Goal: Task Accomplishment & Management: Complete application form

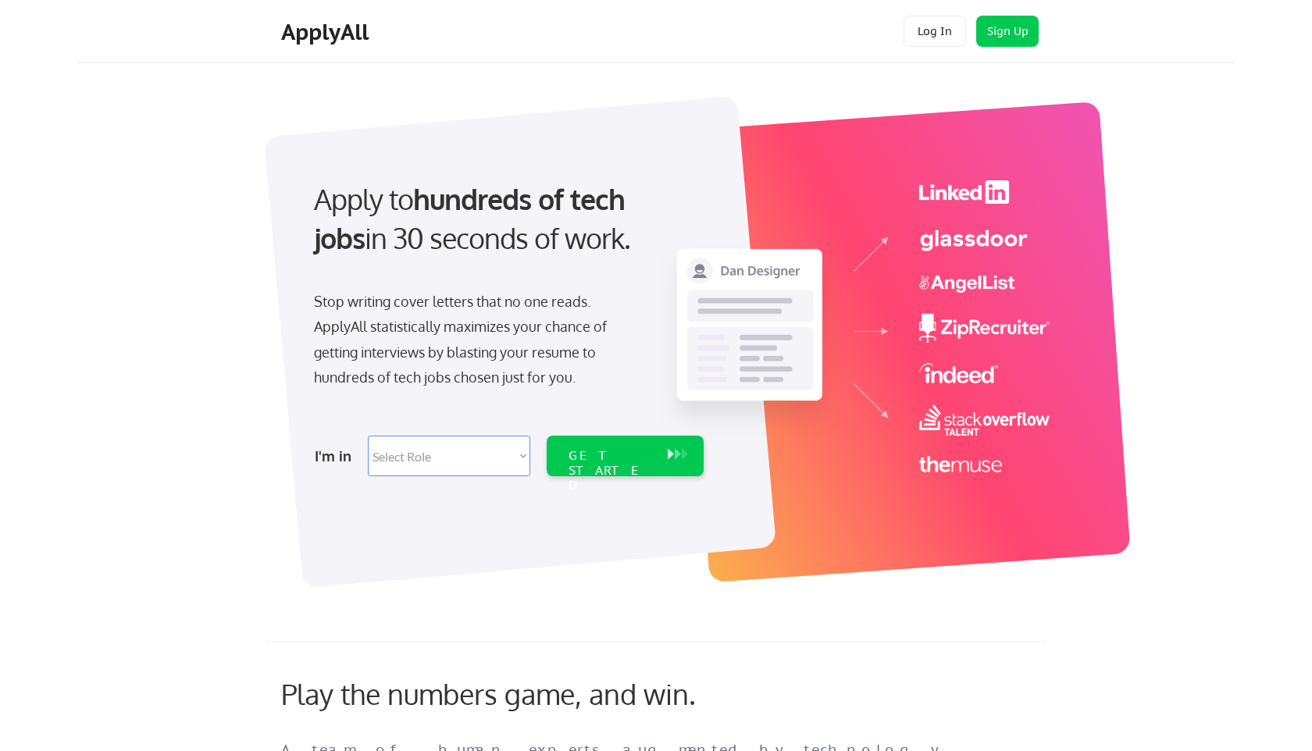
click at [407, 461] on select "Select Role Software Engineering Product Management Customer Success Sales UI/U…" at bounding box center [449, 456] width 162 height 41
select select ""sales0""
click at [645, 460] on div "GET STARTED" at bounding box center [610, 470] width 84 height 45
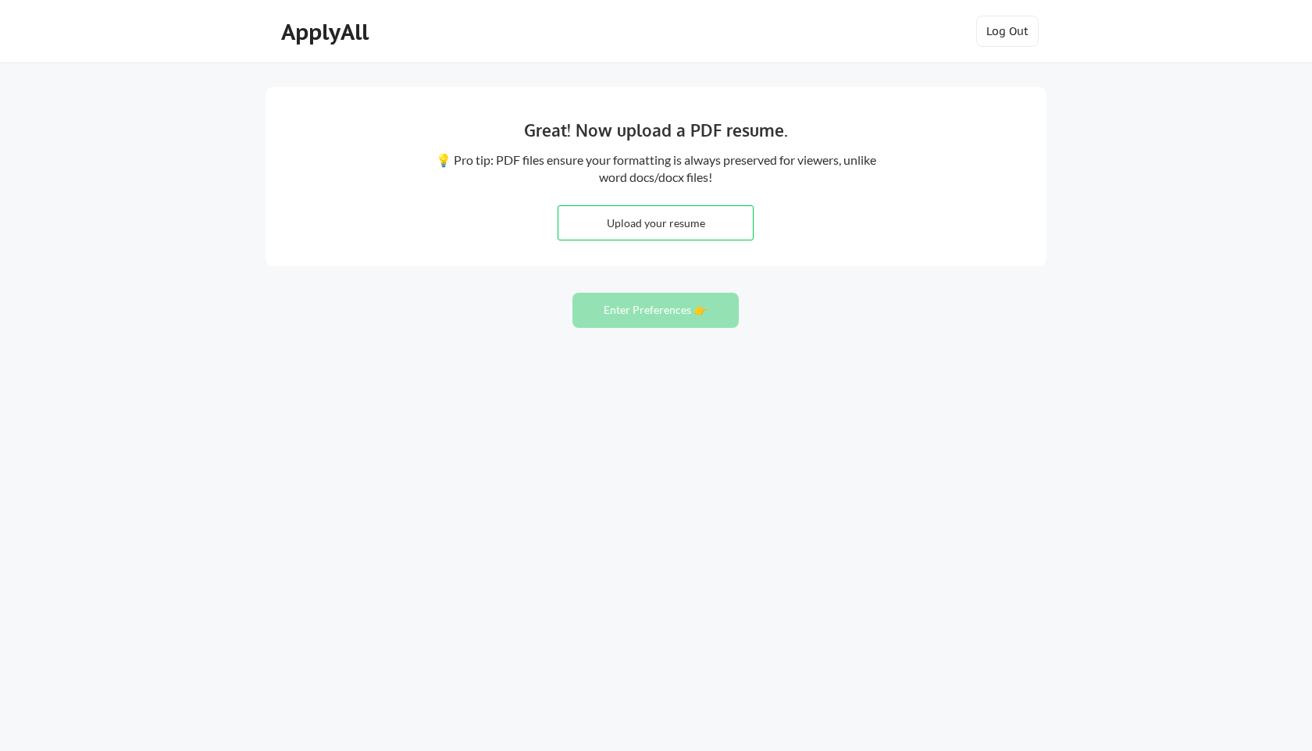
click at [649, 214] on input "file" at bounding box center [655, 223] width 194 height 34
type input "C:\fakepath\2025 Updated Resume - Gianna Rich .pdf"
click at [639, 309] on button "Enter Preferences 👉" at bounding box center [655, 310] width 166 height 35
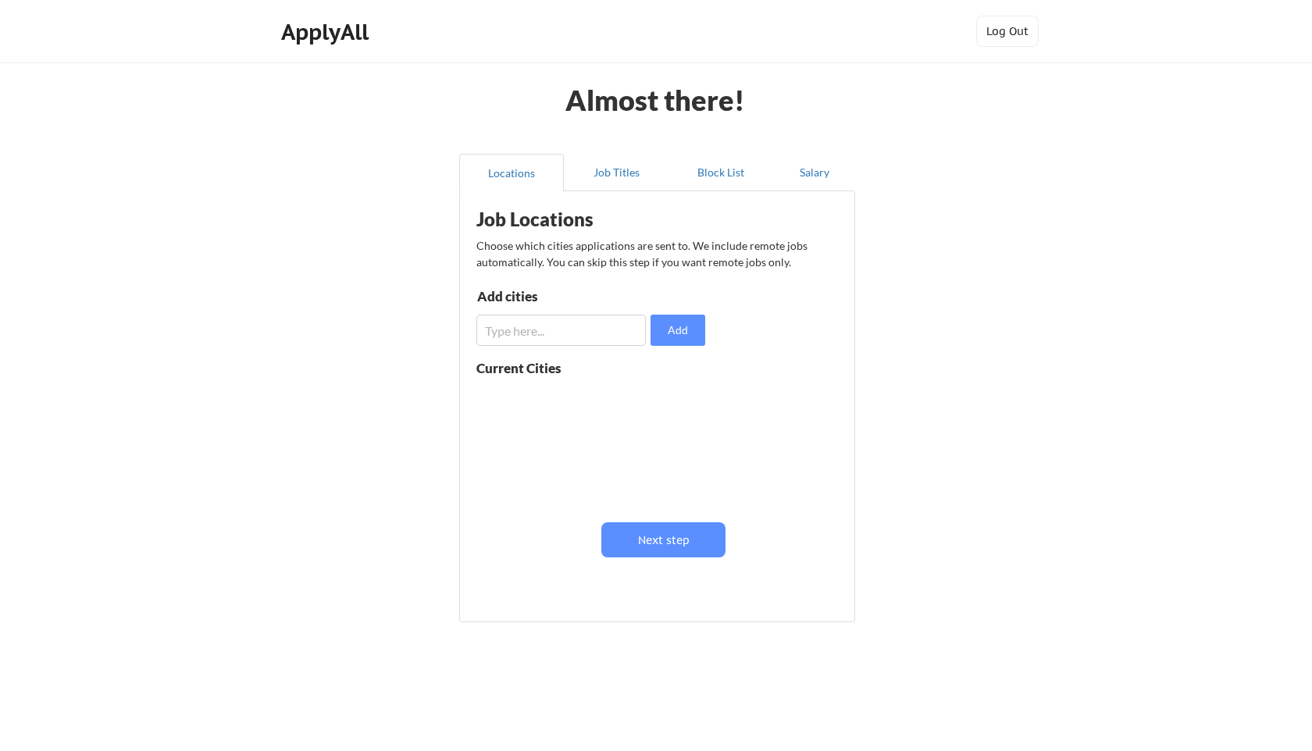
click at [601, 333] on input "input" at bounding box center [560, 330] width 169 height 31
type input "miami"
click at [674, 334] on button "Add" at bounding box center [677, 330] width 55 height 31
click at [650, 315] on button "Add" at bounding box center [677, 330] width 55 height 31
click at [539, 337] on input "input" at bounding box center [560, 330] width 169 height 31
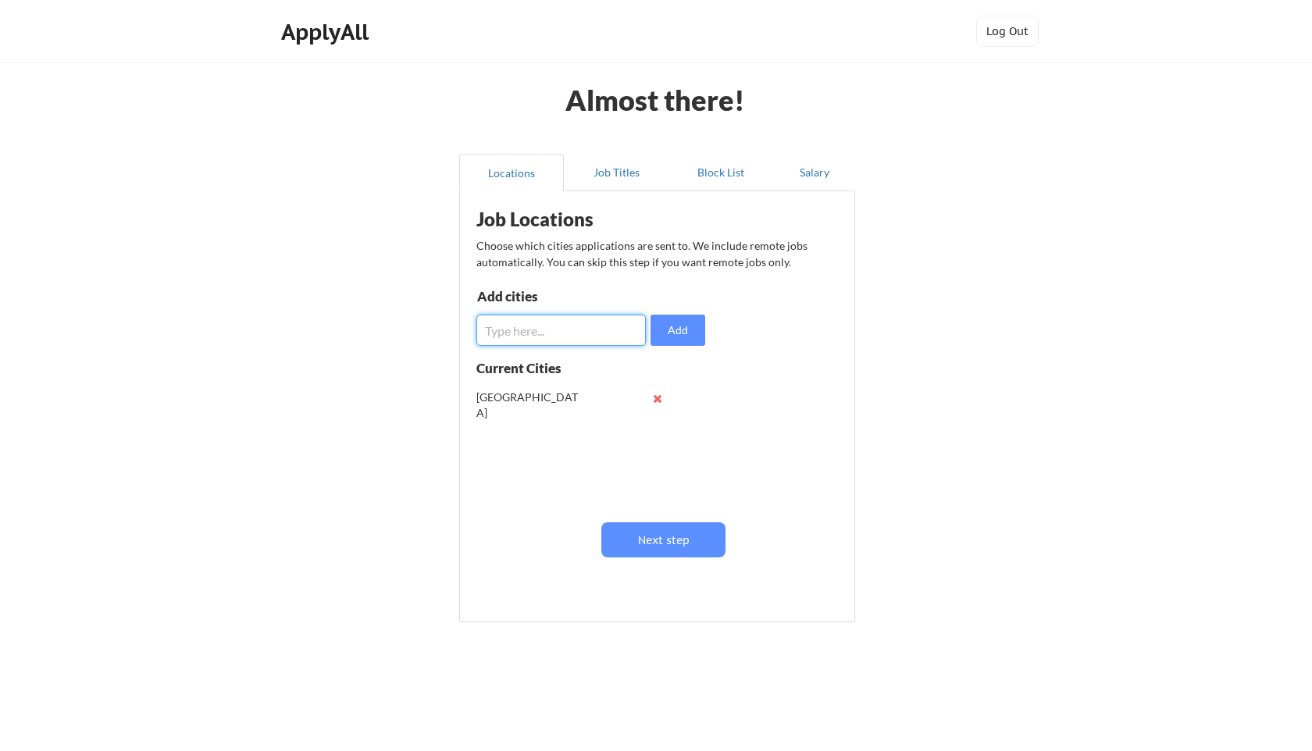
click at [565, 334] on input "input" at bounding box center [560, 330] width 169 height 31
type input "[GEOGRAPHIC_DATA]"
click at [666, 326] on button "Add" at bounding box center [677, 330] width 55 height 31
click at [553, 330] on input "input" at bounding box center [560, 330] width 169 height 31
type input "hollywood"
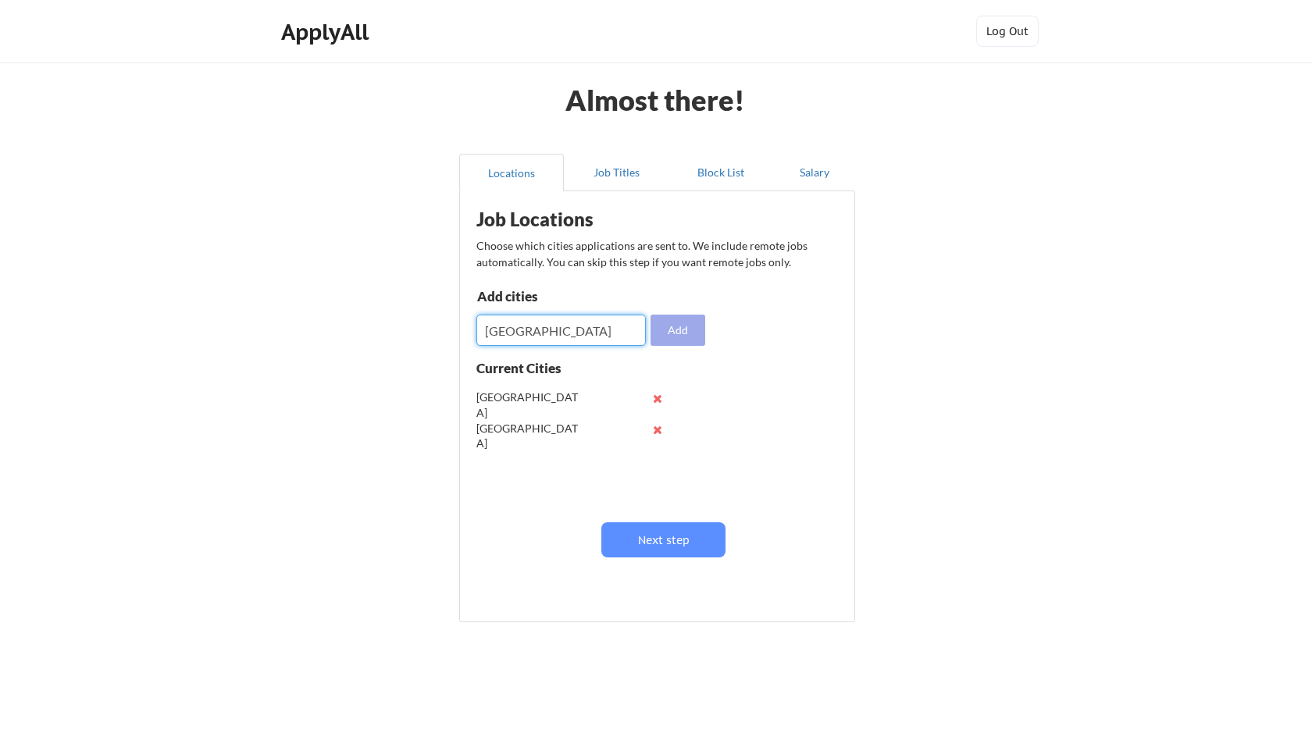
click at [672, 330] on button "Add" at bounding box center [677, 330] width 55 height 31
click at [597, 346] on div "Job Locations Choose which cities applications are sent to. We include remote j…" at bounding box center [660, 401] width 385 height 404
click at [588, 338] on input "input" at bounding box center [560, 330] width 169 height 31
click at [657, 459] on button at bounding box center [657, 460] width 12 height 12
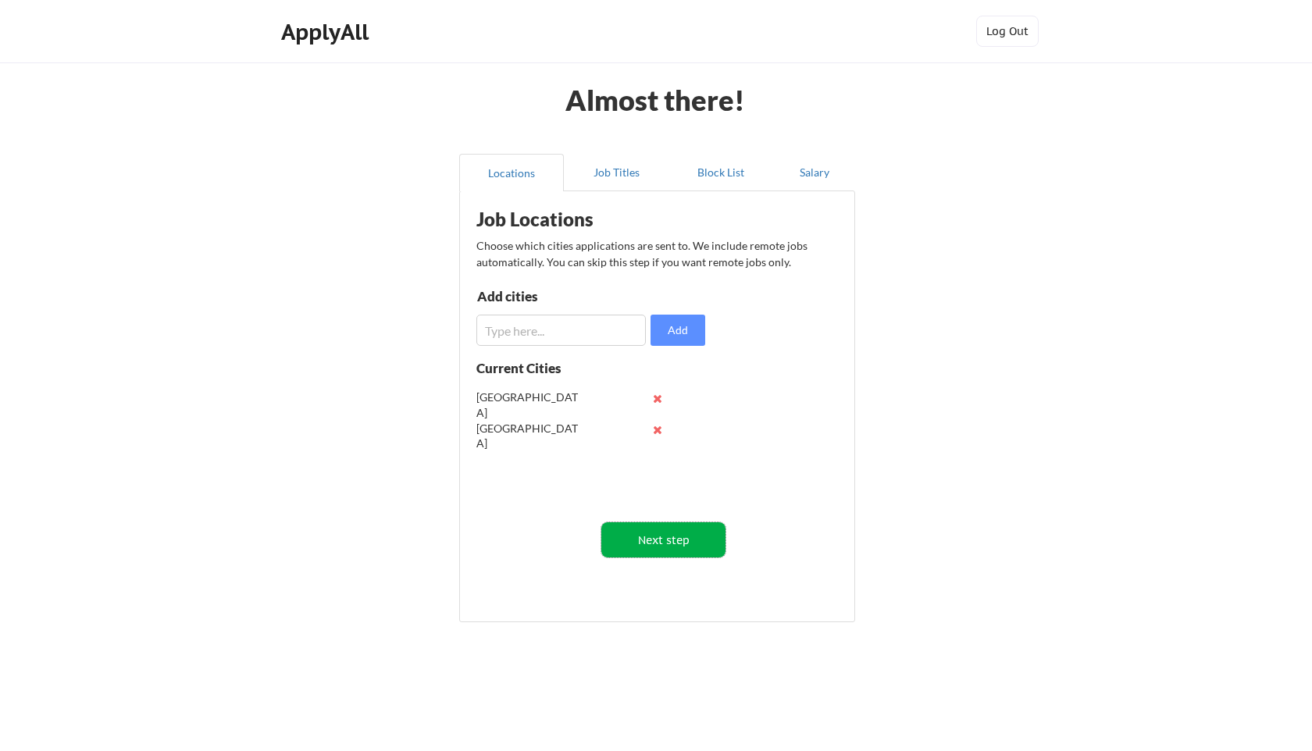
click at [631, 542] on button "Next step" at bounding box center [663, 539] width 124 height 35
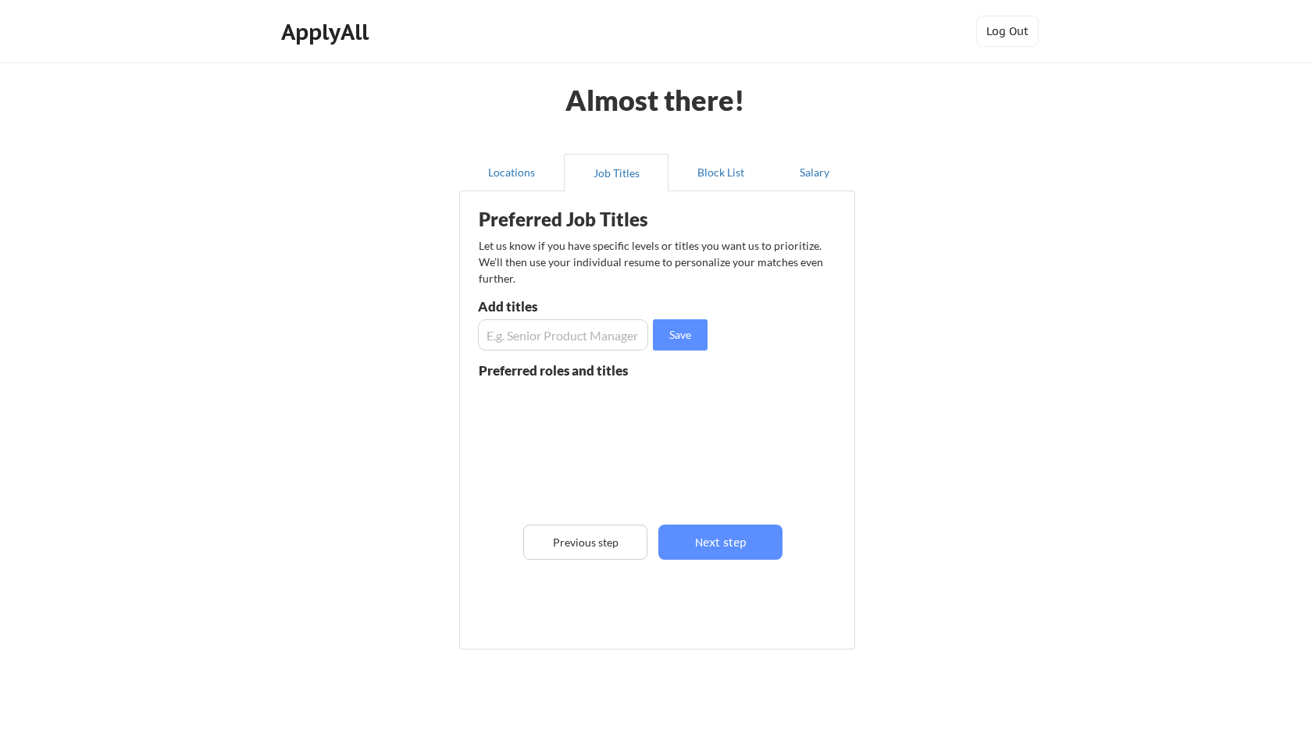
click at [538, 326] on input "input" at bounding box center [563, 334] width 170 height 31
type input "account manager"
click at [676, 333] on button "Save" at bounding box center [680, 334] width 55 height 31
click at [580, 347] on input "input" at bounding box center [563, 334] width 170 height 31
type input "account executive"
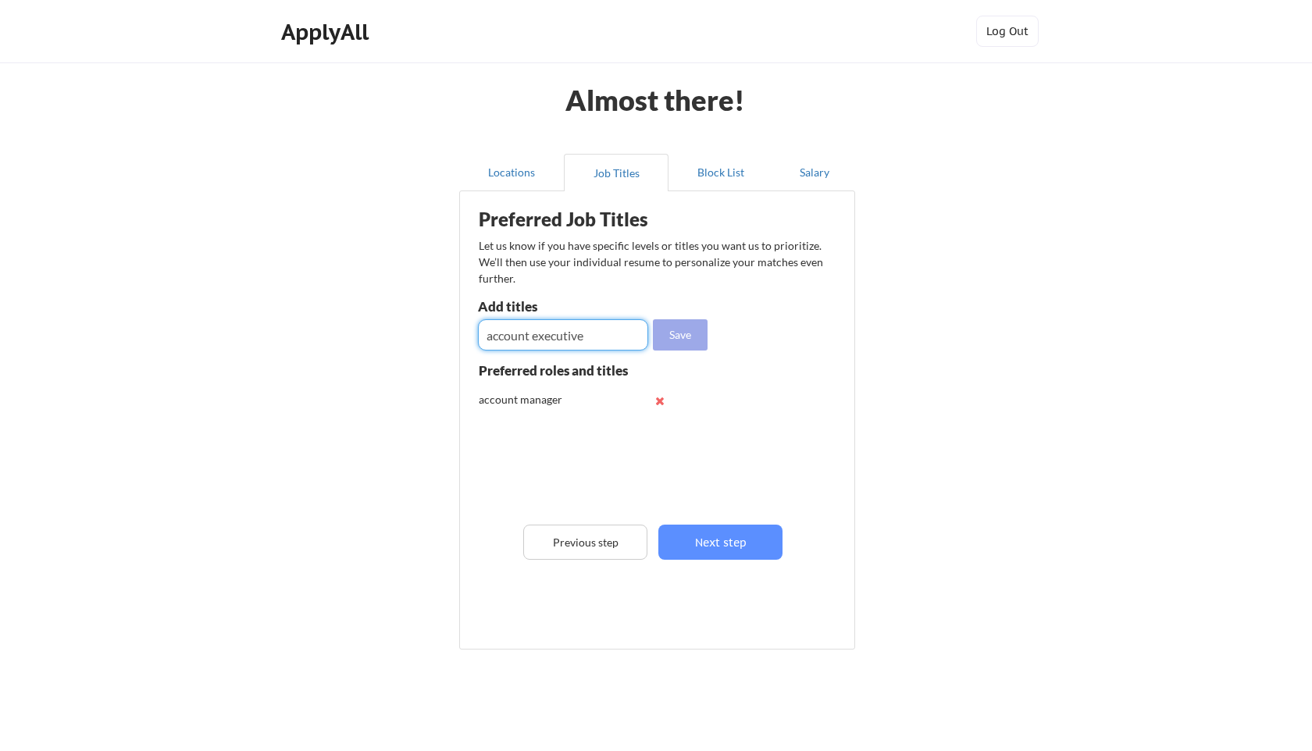
click at [674, 346] on button "Save" at bounding box center [680, 334] width 55 height 31
click at [562, 329] on input "input" at bounding box center [563, 334] width 170 height 31
type input "customer success manager"
click at [676, 333] on button "Save" at bounding box center [680, 334] width 55 height 31
click at [550, 350] on input "input" at bounding box center [563, 334] width 170 height 31
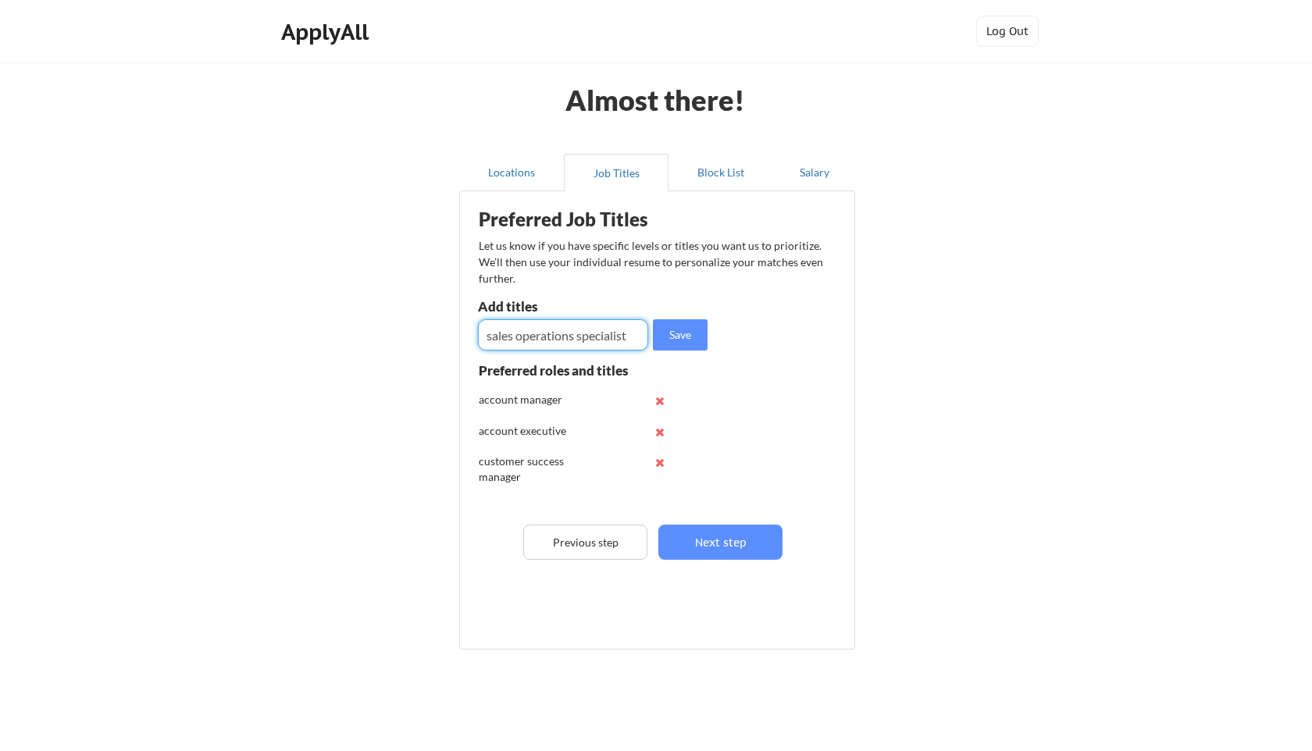
type input "sales operations specialist"
click at [662, 335] on button "Save" at bounding box center [680, 334] width 55 height 31
click at [600, 333] on input "input" at bounding box center [563, 334] width 170 height 31
type input "renewals manager"
click at [697, 333] on button "Save" at bounding box center [680, 334] width 55 height 31
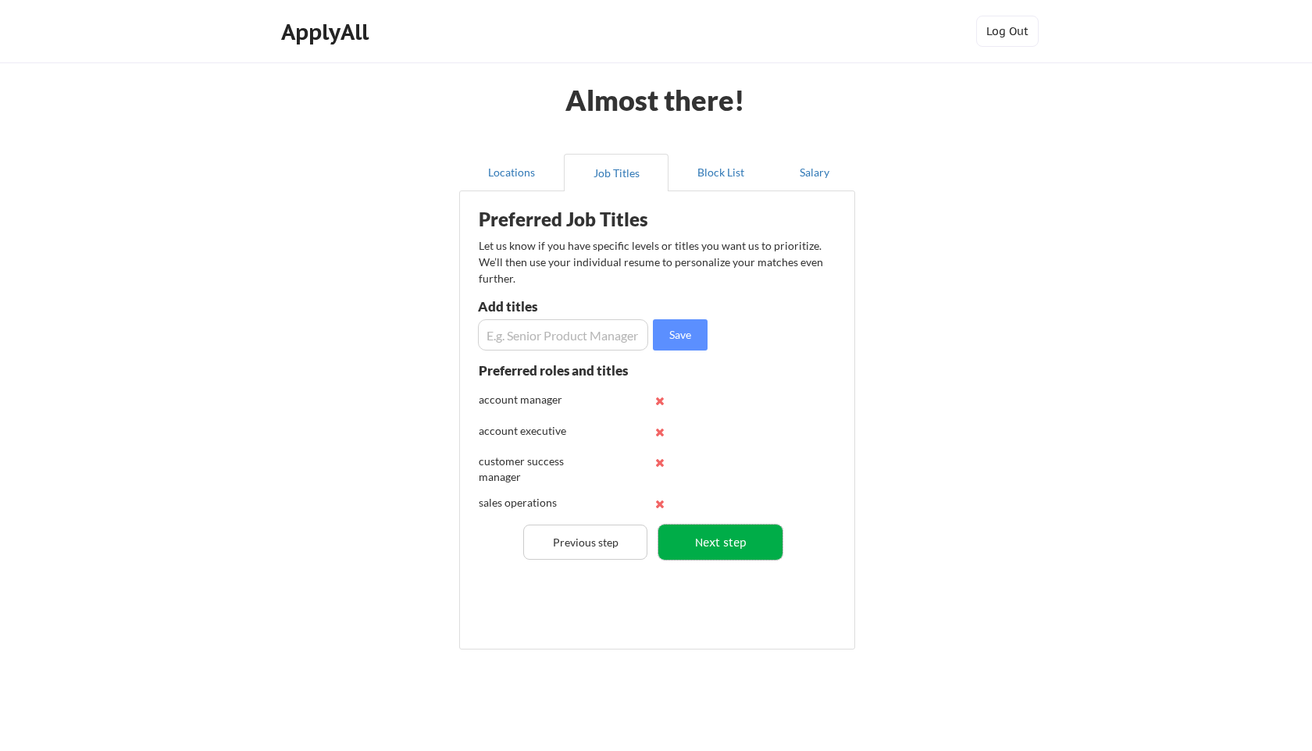
click at [737, 550] on button "Next step" at bounding box center [720, 542] width 124 height 35
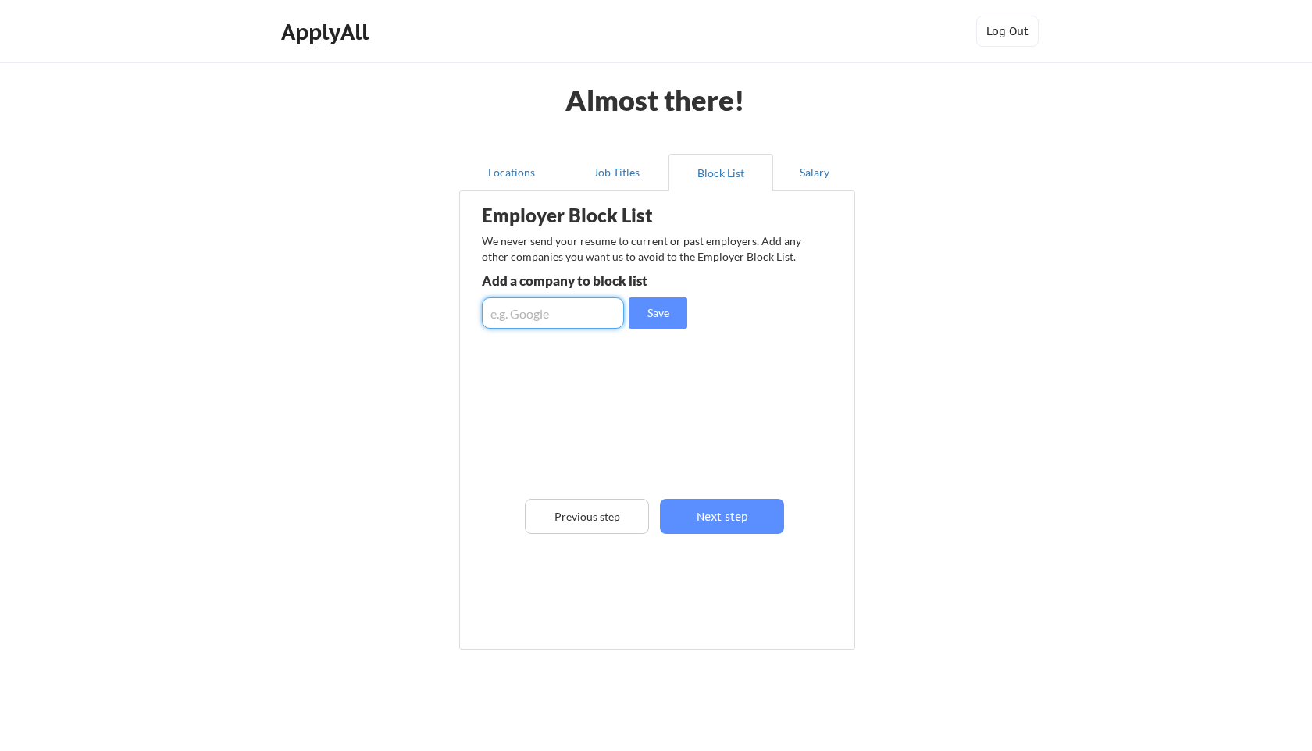
click at [508, 305] on input "input" at bounding box center [553, 312] width 142 height 31
type input "kaseya"
click at [651, 319] on button "Save" at bounding box center [658, 312] width 59 height 31
click at [540, 324] on input "input" at bounding box center [553, 312] width 142 height 31
type input "datto"
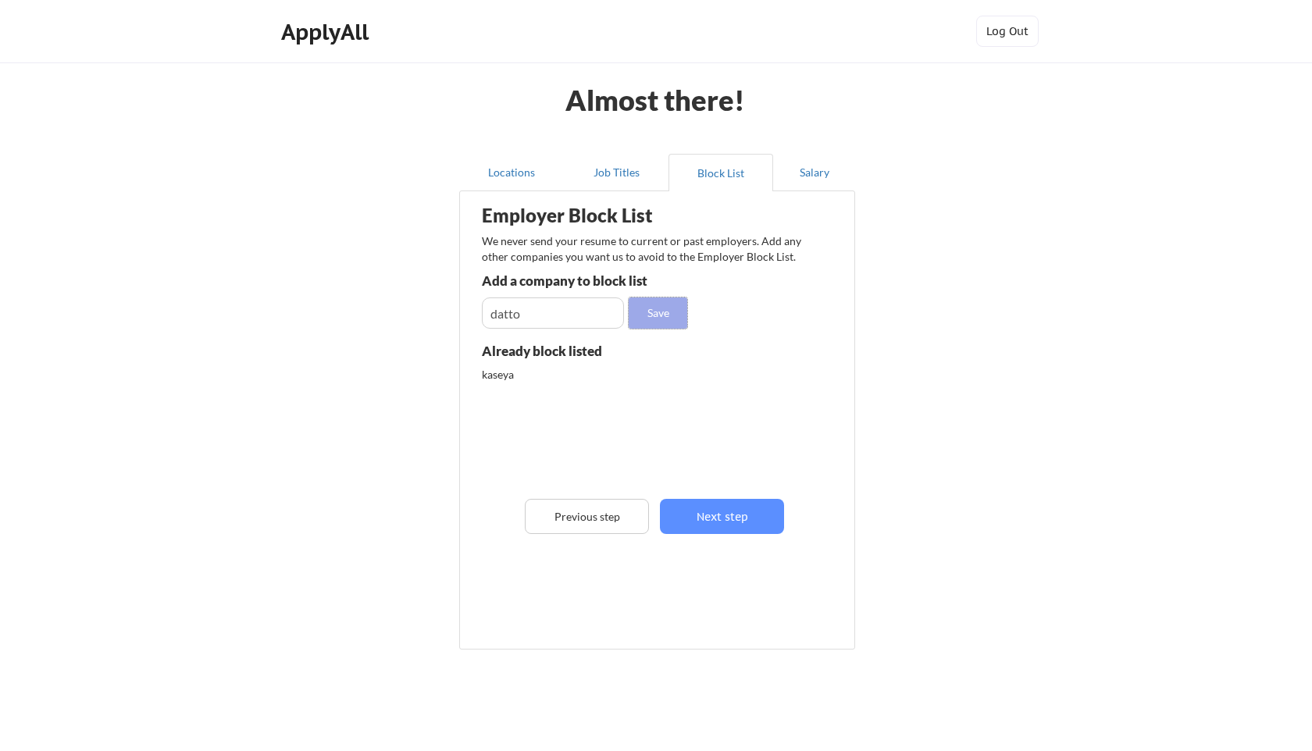
click at [656, 326] on button "Save" at bounding box center [658, 312] width 59 height 31
click at [739, 525] on button "Next step" at bounding box center [722, 516] width 124 height 35
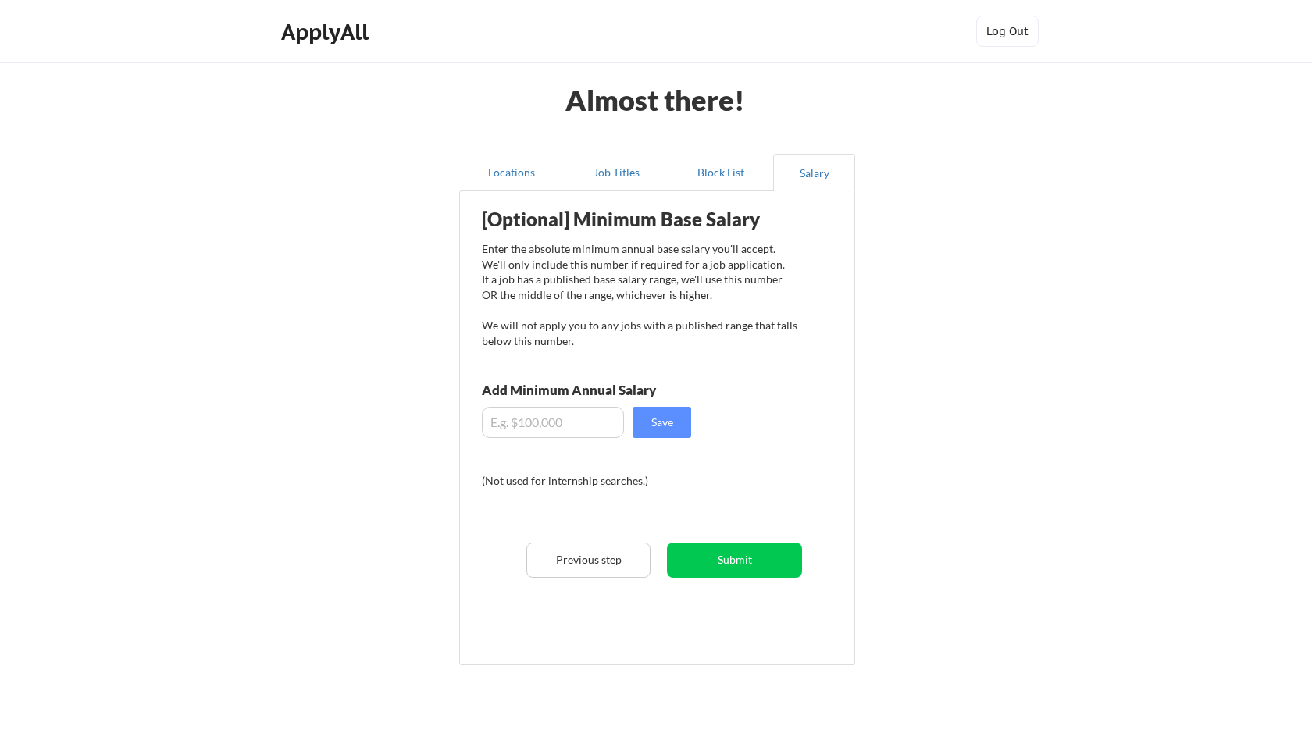
click at [561, 419] on input "input" at bounding box center [553, 422] width 142 height 31
click at [511, 418] on input "input" at bounding box center [553, 422] width 142 height 31
type input "$70,000"
click at [666, 428] on button "Save" at bounding box center [661, 422] width 59 height 31
click at [729, 561] on button "Submit" at bounding box center [734, 560] width 135 height 35
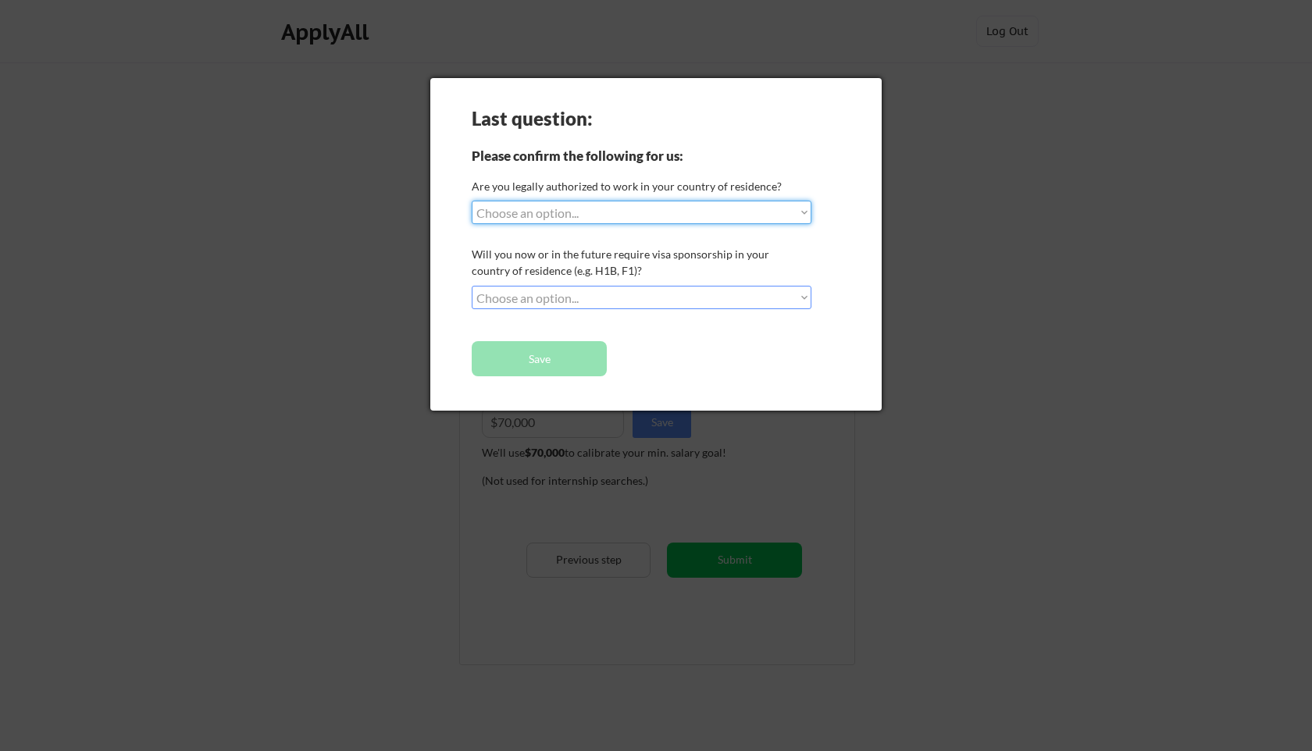
click at [617, 217] on select "Choose an option... Yes, I am a US Citizen Yes, I am a Canadian Citizen Yes, I …" at bounding box center [642, 212] width 340 height 23
select select ""yes__i_am_a_us_citizen""
click at [614, 297] on select "Choose an option... No, I will not need sponsorship Yes, I will need sponsorship" at bounding box center [642, 297] width 340 height 23
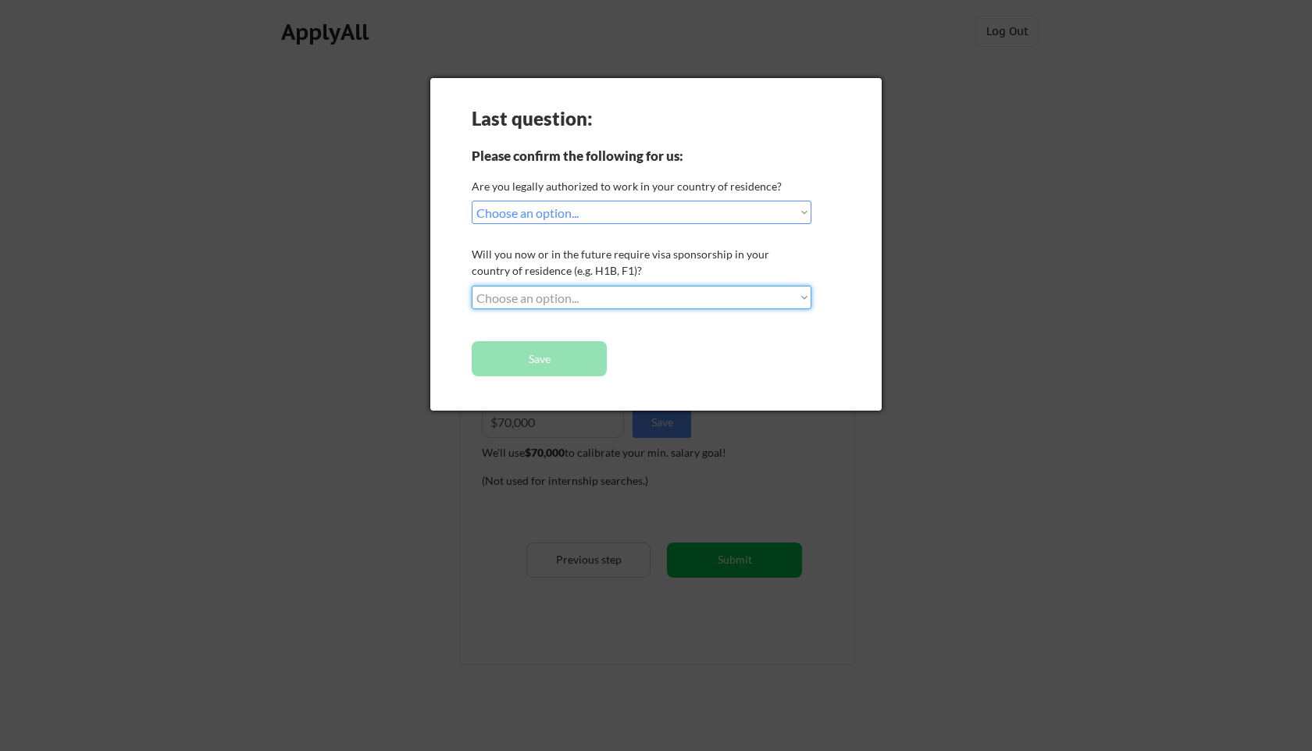
select select ""no__i_will_not_need_sponsorship""
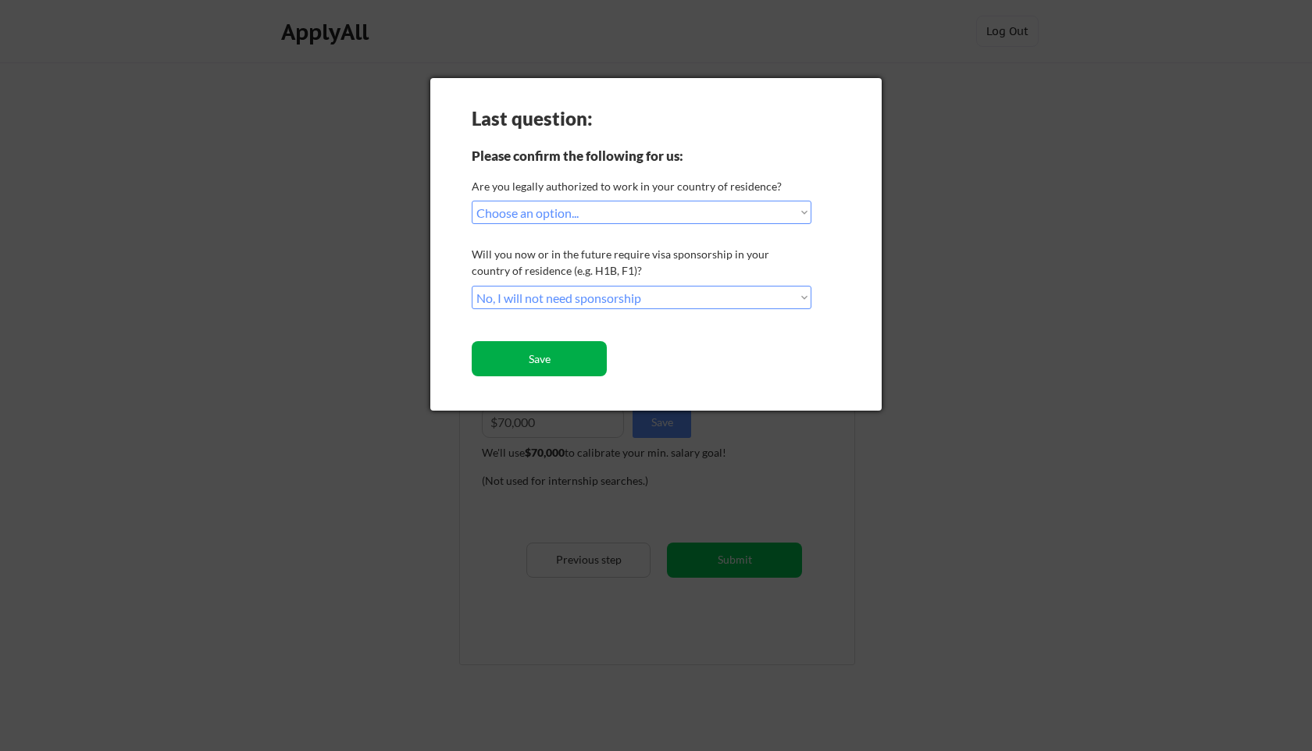
click at [561, 358] on button "Save" at bounding box center [539, 358] width 135 height 35
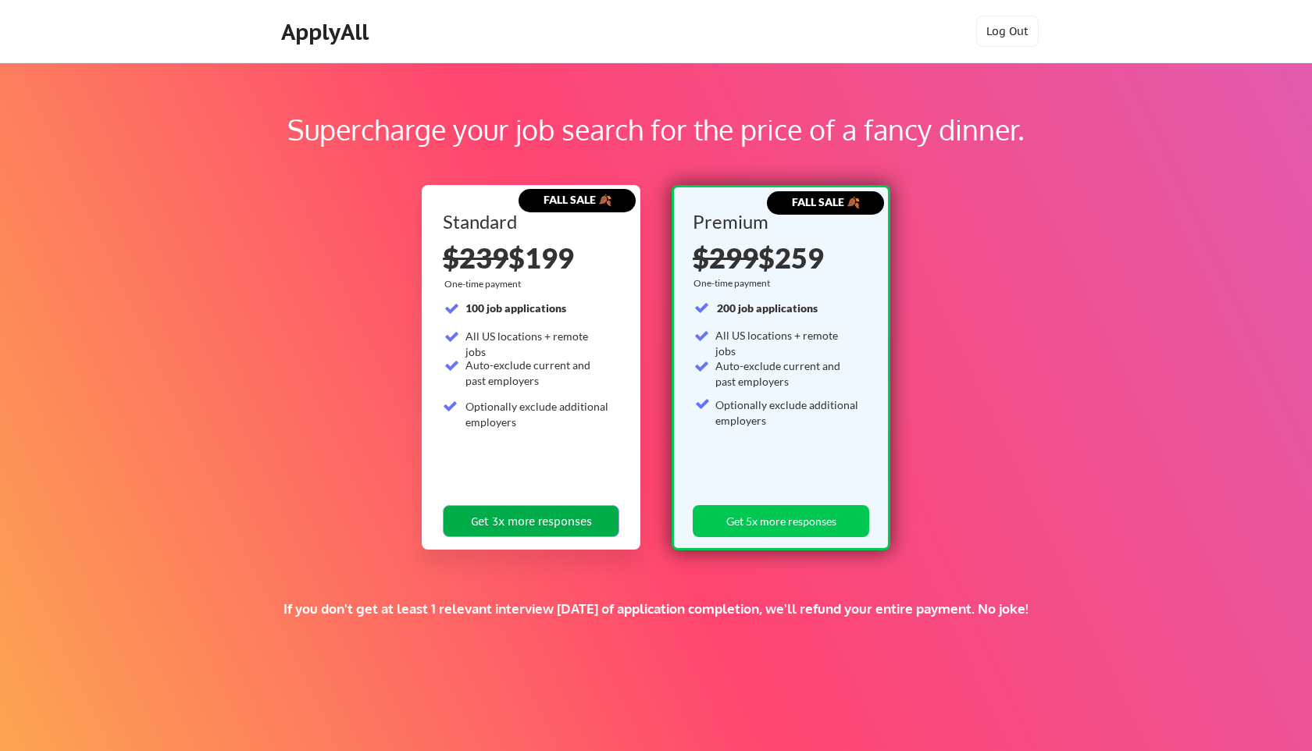
click at [517, 530] on button "Get 3x more responses" at bounding box center [531, 521] width 176 height 32
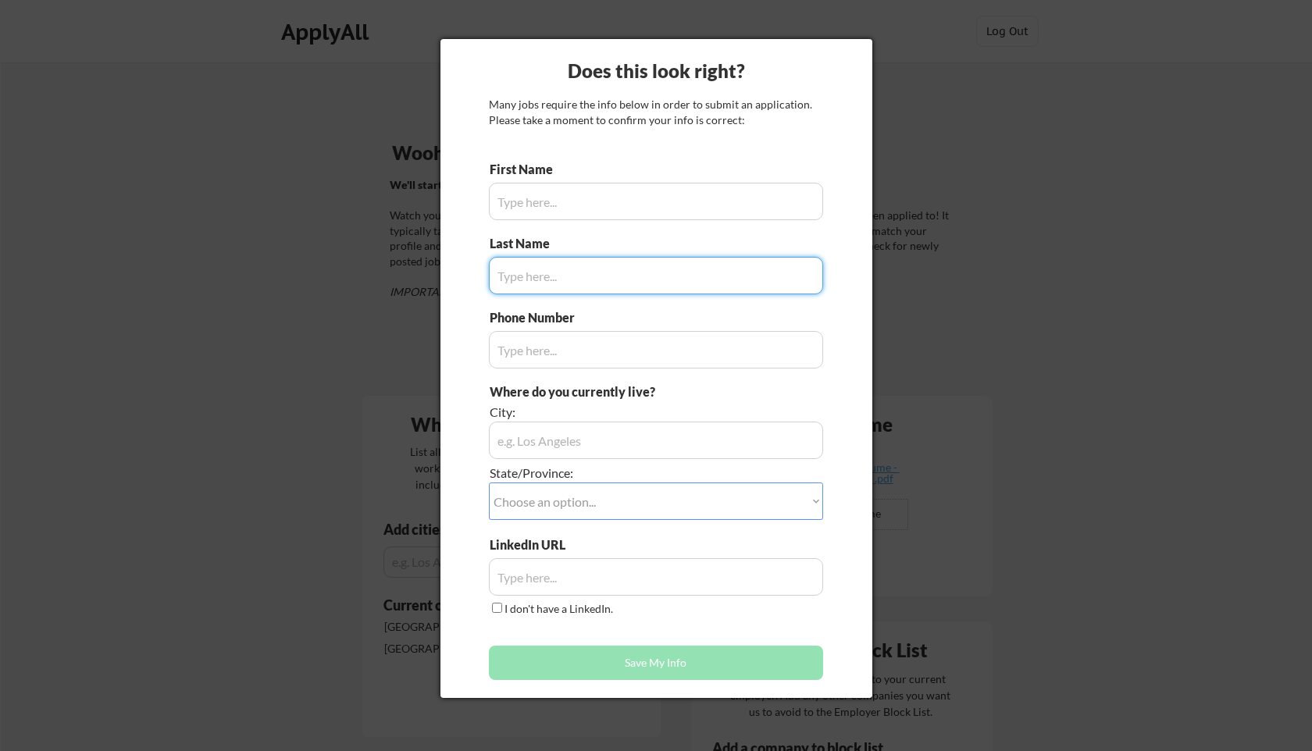
type input "[PERSON_NAME]"
type input "2034645929"
type input "[GEOGRAPHIC_DATA], [GEOGRAPHIC_DATA]"
click at [594, 281] on input "input" at bounding box center [656, 275] width 334 height 37
type input "Rich"
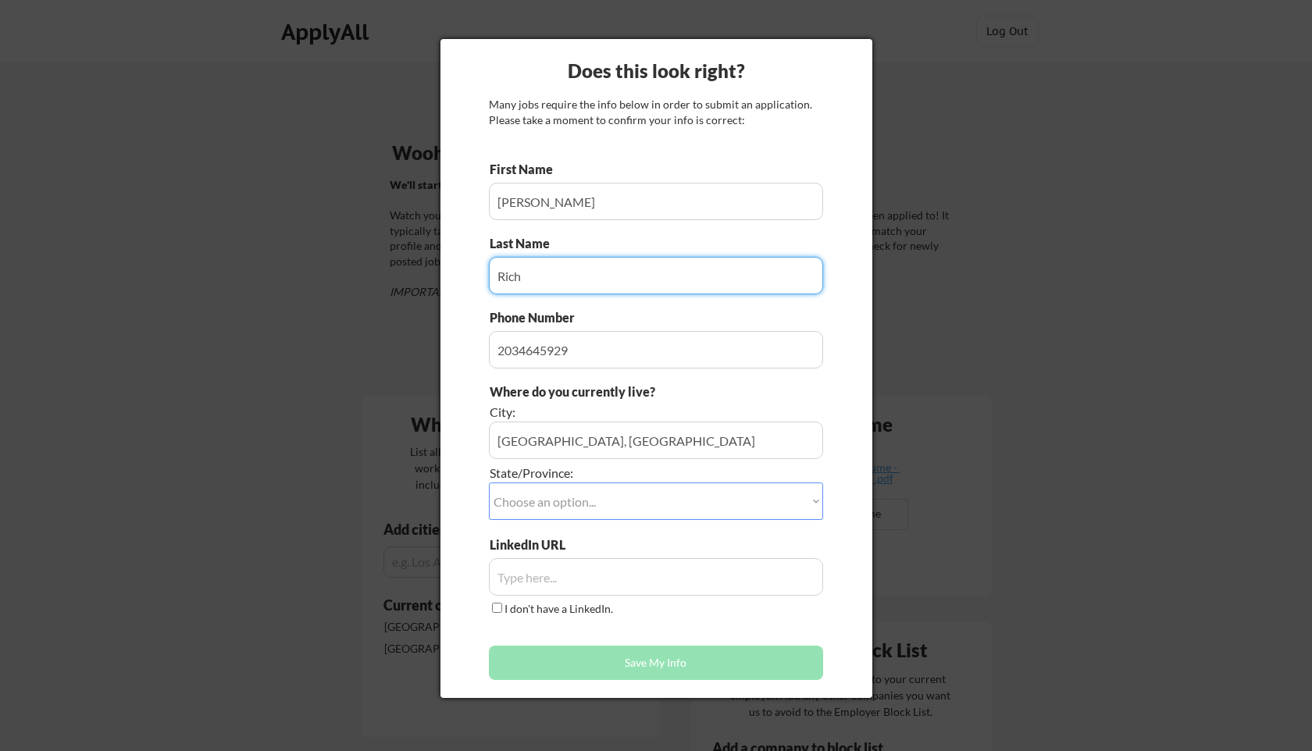
click at [622, 490] on select "Choose an option... Other/Not Applicable [US_STATE] [US_STATE] [GEOGRAPHIC_DATA…" at bounding box center [656, 501] width 334 height 37
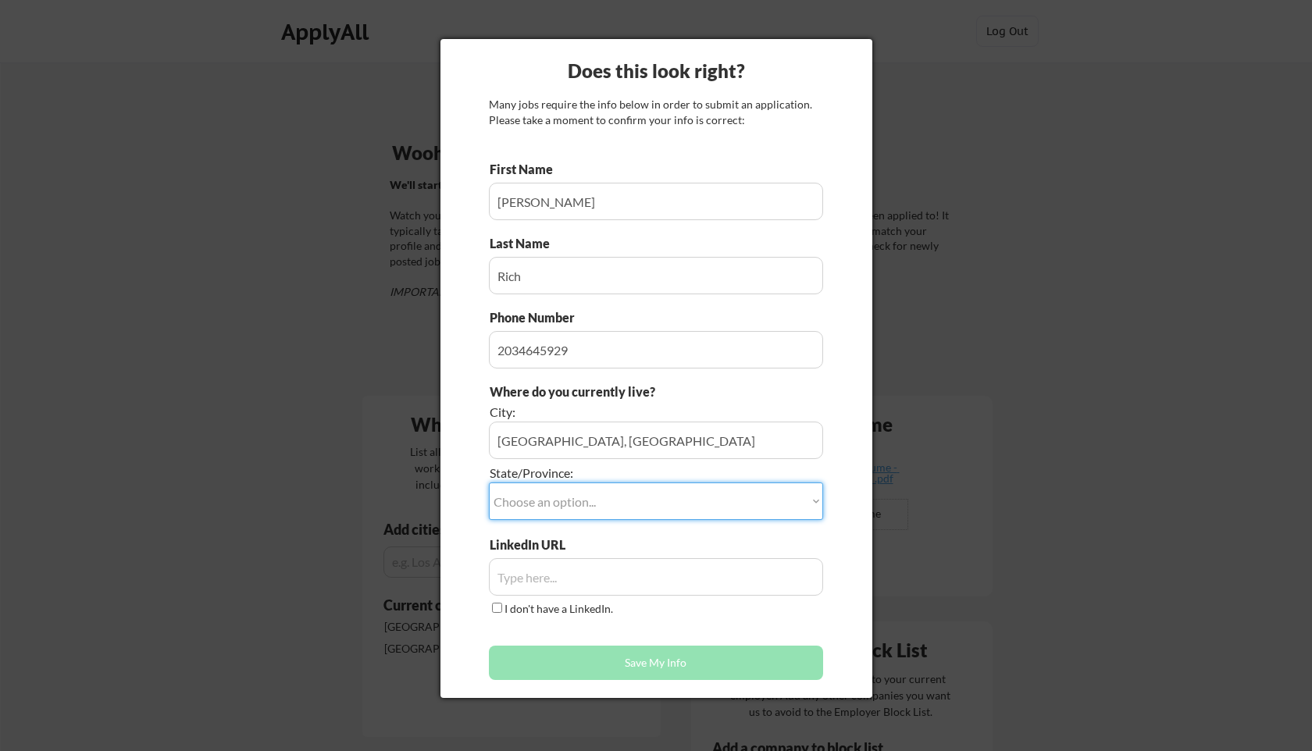
select select ""[US_STATE]""
click at [576, 436] on input "input" at bounding box center [656, 440] width 334 height 37
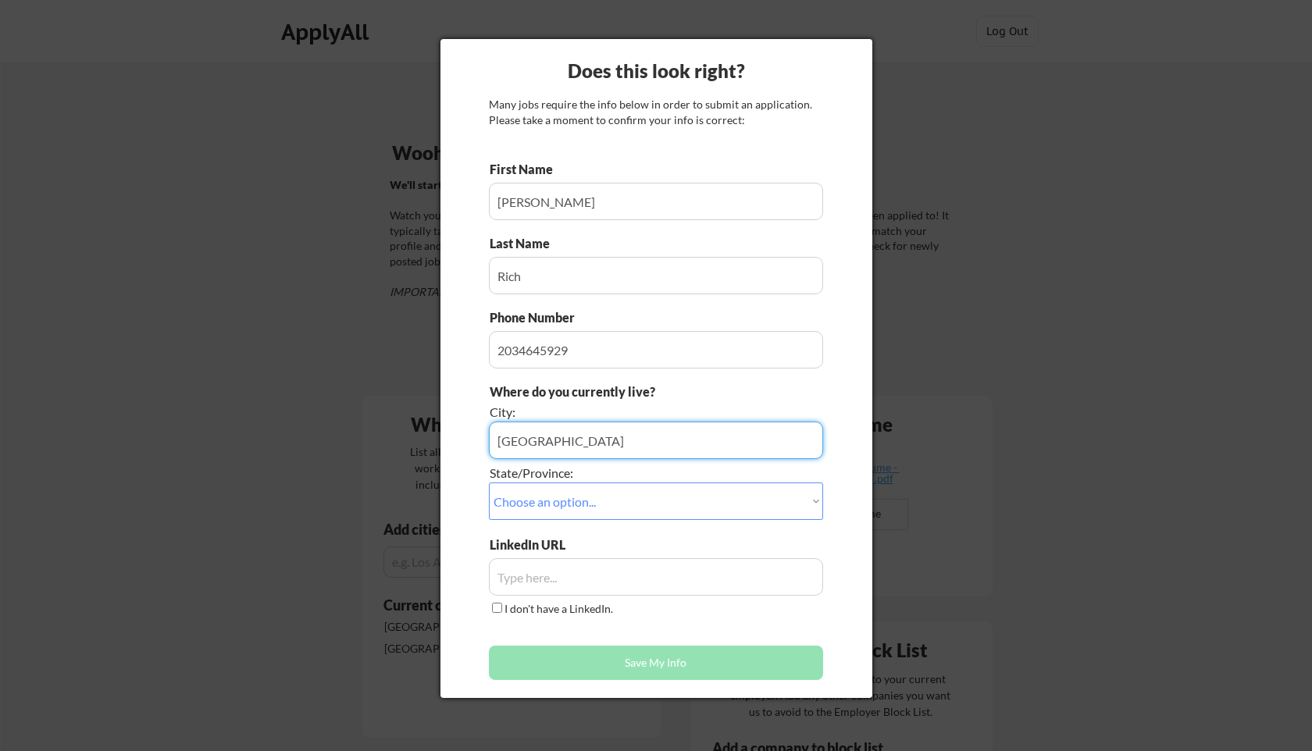
type input "[GEOGRAPHIC_DATA]"
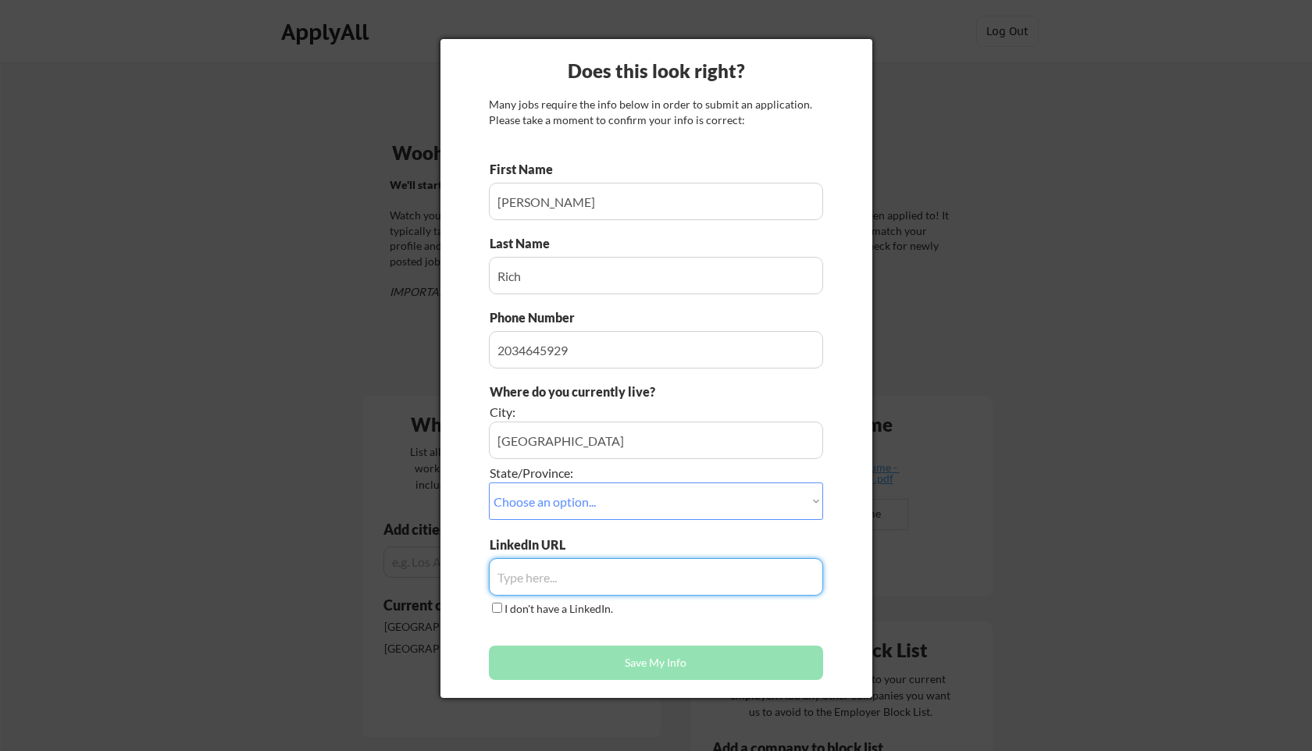
click at [541, 565] on input "input" at bounding box center [656, 576] width 334 height 37
paste input "[URL][DOMAIN_NAME]"
type input "[URL][DOMAIN_NAME]"
click at [622, 506] on select "Choose an option... Other/Not Applicable [US_STATE] [US_STATE] [GEOGRAPHIC_DATA…" at bounding box center [656, 501] width 334 height 37
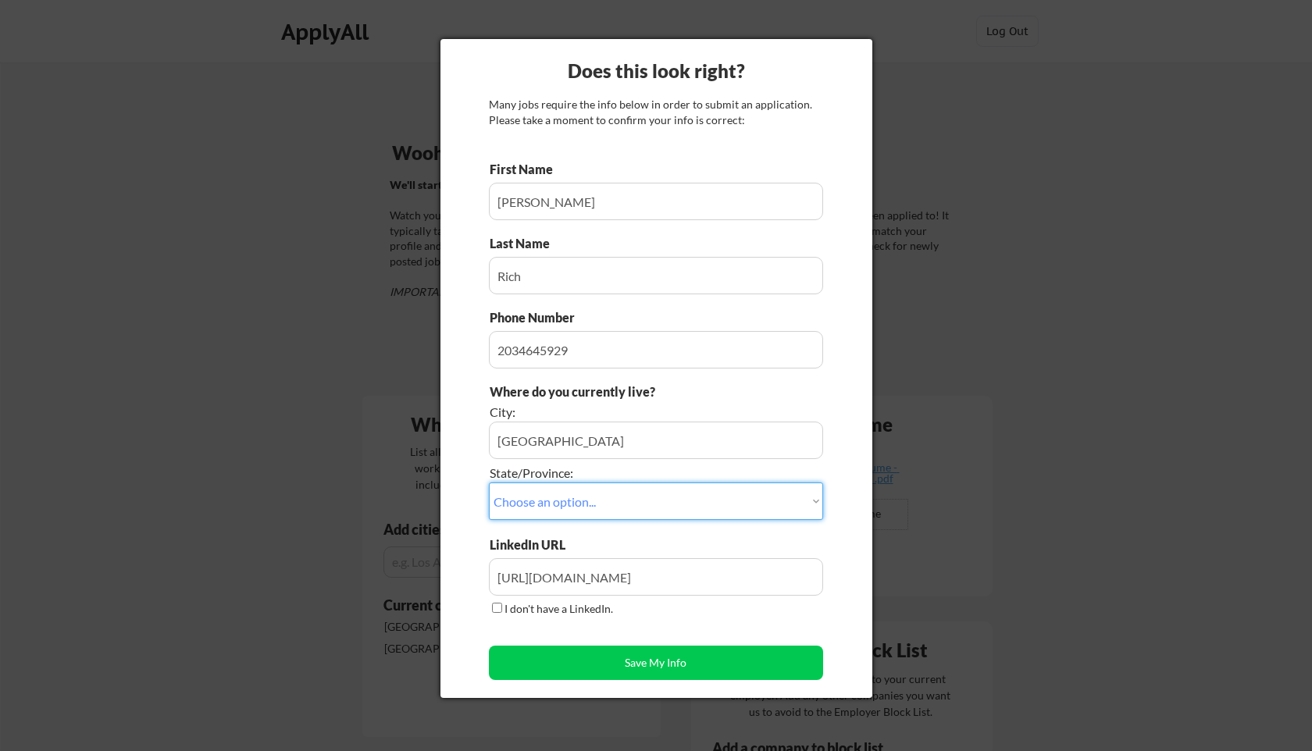
click at [597, 486] on select "Choose an option... Other/Not Applicable [US_STATE] [US_STATE] [GEOGRAPHIC_DATA…" at bounding box center [656, 501] width 334 height 37
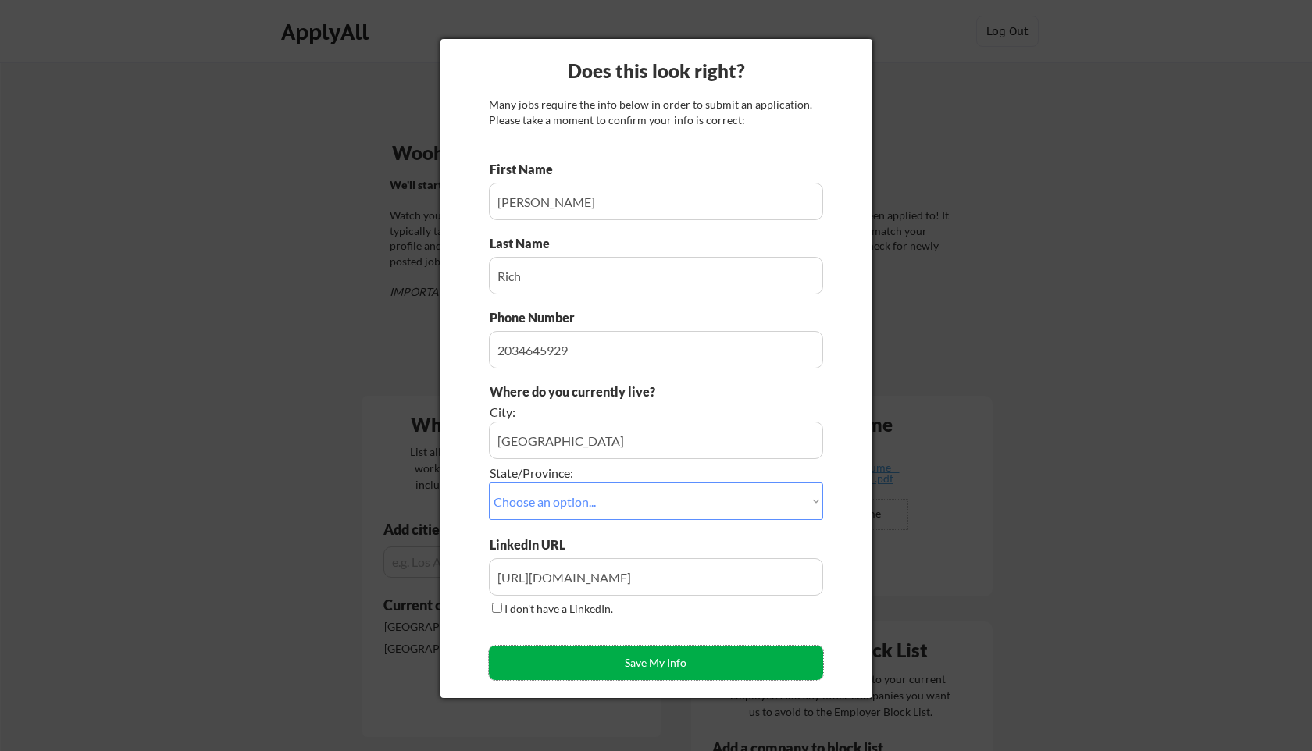
click at [672, 666] on button "Save My Info" at bounding box center [656, 663] width 334 height 34
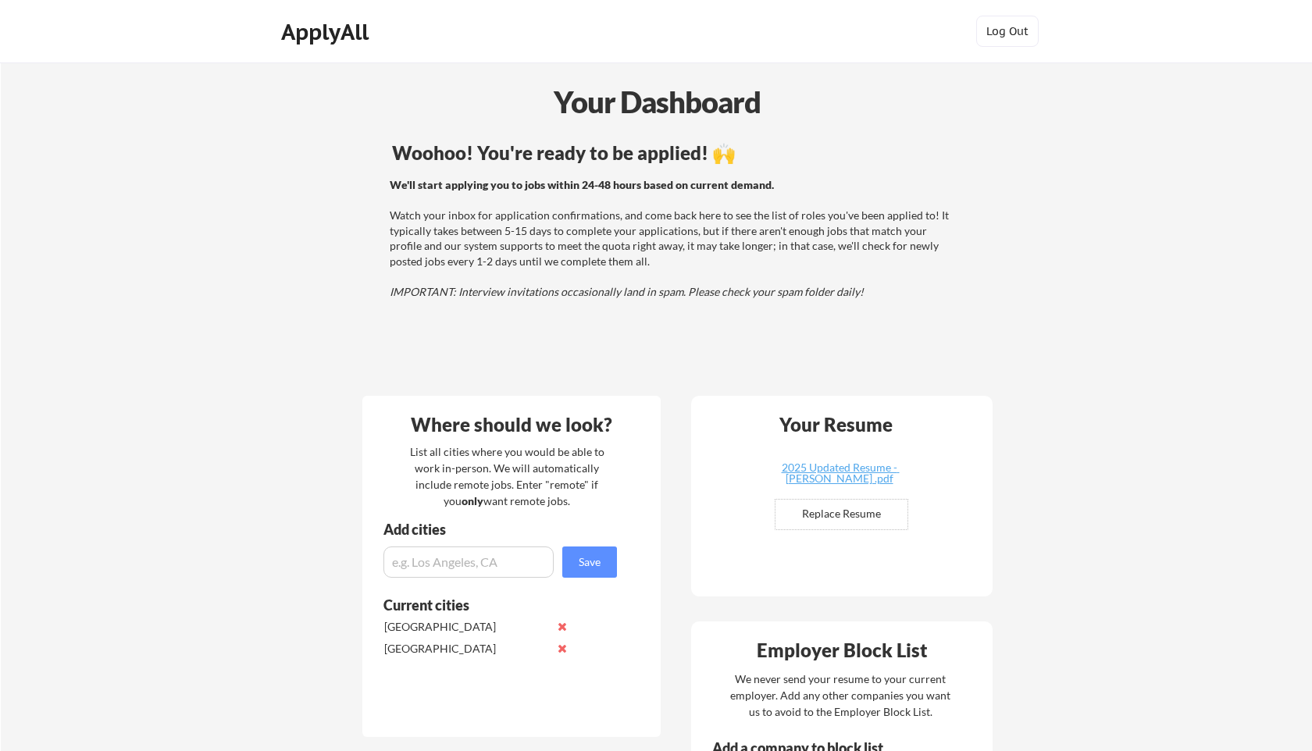
scroll to position [89, 0]
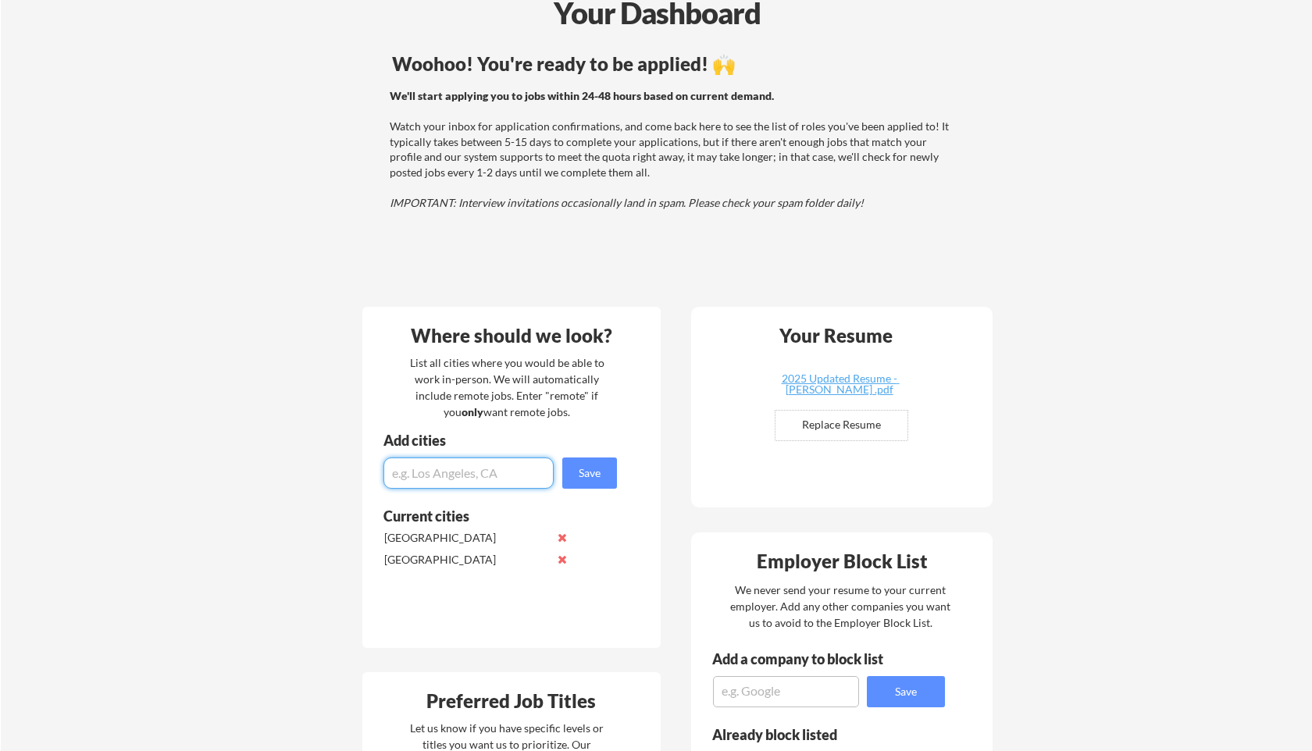
click at [433, 464] on input "input" at bounding box center [468, 473] width 170 height 31
type input "r"
type input "hybrid"
click at [604, 480] on button "Save" at bounding box center [589, 473] width 55 height 31
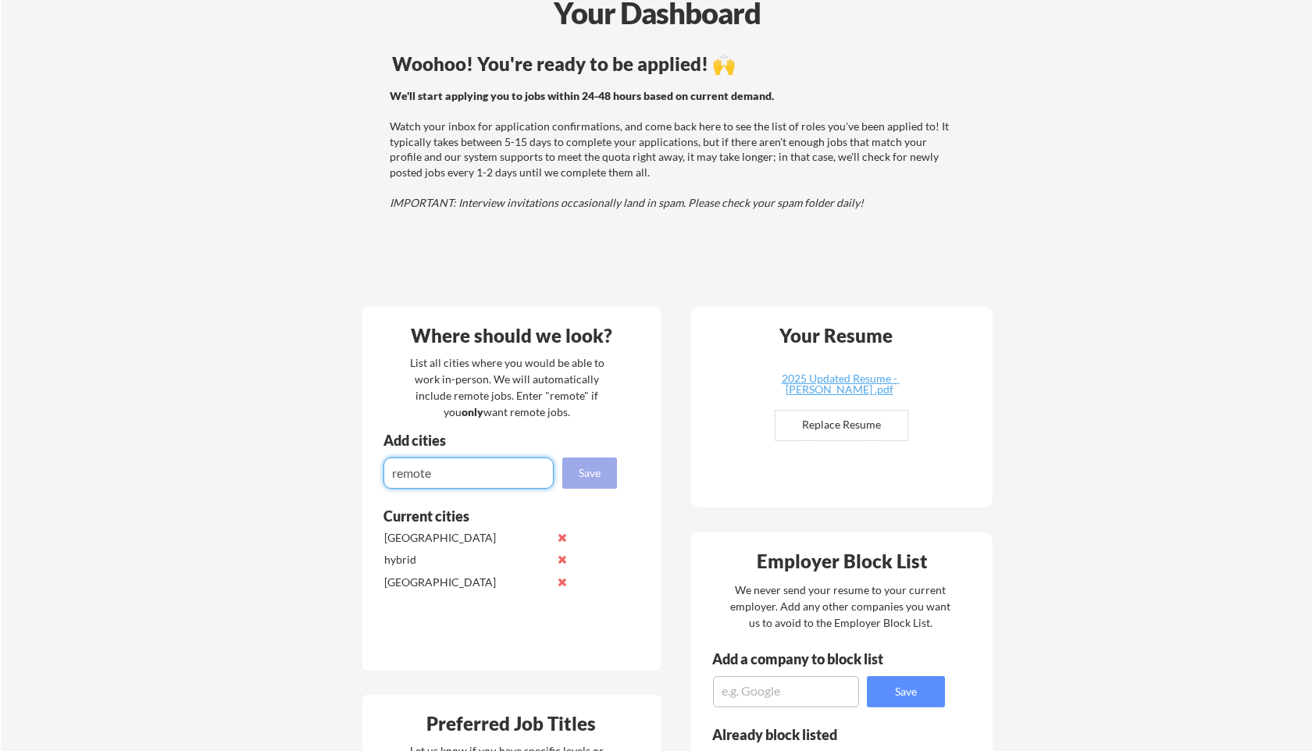
type input "remote"
click at [575, 488] on div "Where should we look? List all cities where you would be able to work in-person…" at bounding box center [511, 489] width 298 height 364
click at [586, 473] on button "Save" at bounding box center [589, 473] width 55 height 31
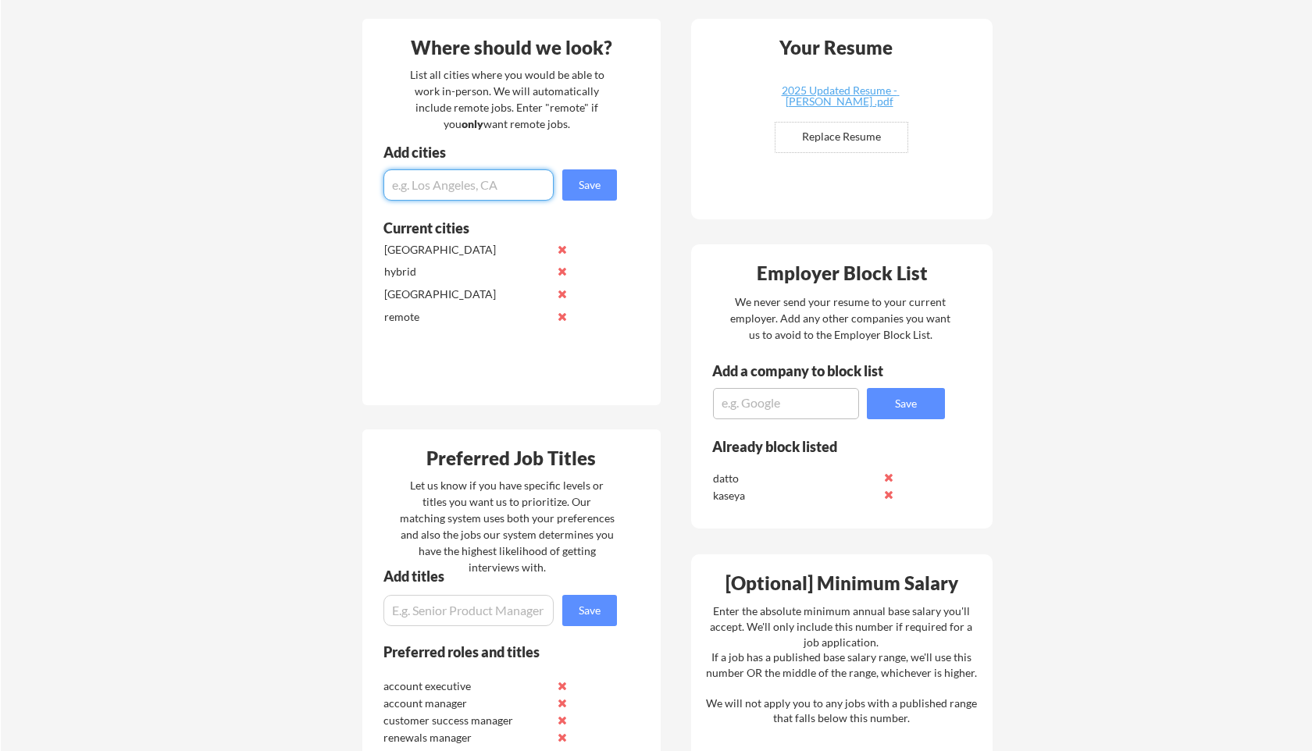
scroll to position [0, 0]
